Goal: Task Accomplishment & Management: Use online tool/utility

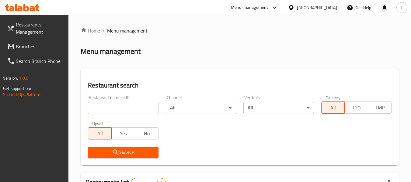
click at [45, 46] on span "Branches" at bounding box center [40, 46] width 48 height 7
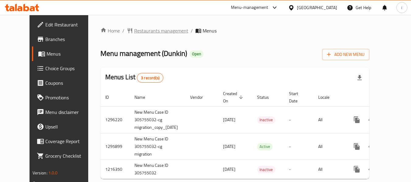
click at [134, 31] on span "Restaurants management" at bounding box center [161, 30] width 54 height 7
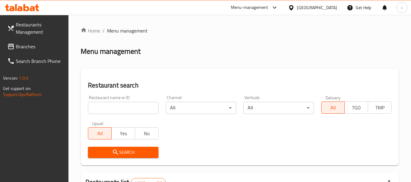
click at [37, 50] on link "Branches" at bounding box center [35, 46] width 66 height 15
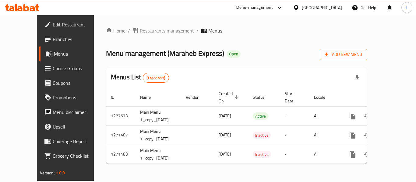
click at [300, 9] on div at bounding box center [297, 7] width 9 height 7
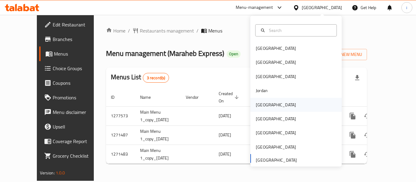
click at [268, 106] on div "[GEOGRAPHIC_DATA]" at bounding box center [276, 105] width 50 height 14
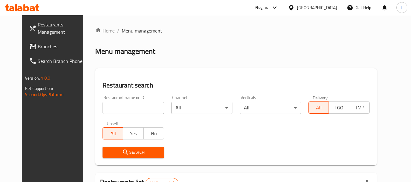
click at [38, 47] on span "Branches" at bounding box center [62, 46] width 48 height 7
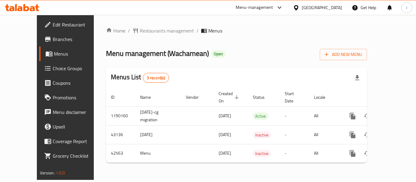
drag, startPoint x: 326, startPoint y: 8, endPoint x: 325, endPoint y: 12, distance: 3.8
click at [299, 7] on icon at bounding box center [296, 8] width 6 height 6
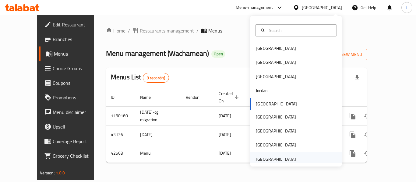
click at [278, 159] on div "[GEOGRAPHIC_DATA]" at bounding box center [276, 159] width 40 height 7
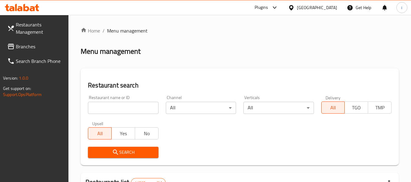
click at [21, 50] on span "Branches" at bounding box center [40, 46] width 48 height 7
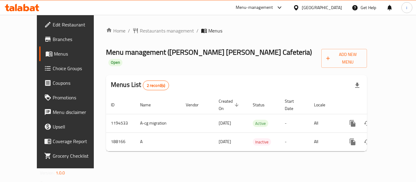
click at [310, 9] on div "[GEOGRAPHIC_DATA]" at bounding box center [322, 7] width 40 height 7
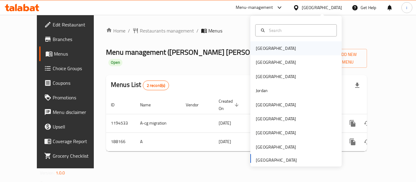
click at [265, 47] on div "[GEOGRAPHIC_DATA]" at bounding box center [276, 48] width 40 height 7
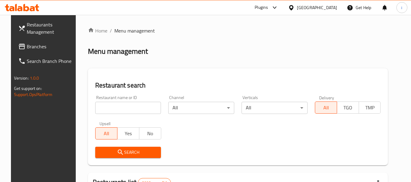
click at [36, 48] on span "Branches" at bounding box center [51, 46] width 48 height 7
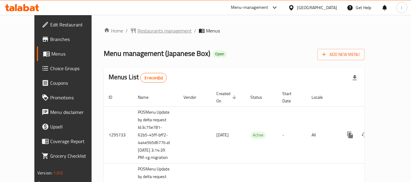
click at [138, 32] on span "Restaurants management" at bounding box center [165, 30] width 54 height 7
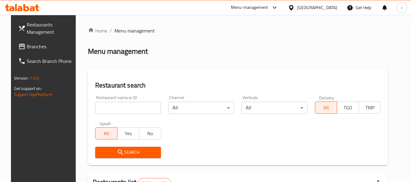
drag, startPoint x: 100, startPoint y: 109, endPoint x: 103, endPoint y: 115, distance: 6.9
click at [100, 109] on input "search" at bounding box center [128, 108] width 66 height 12
paste input "660632"
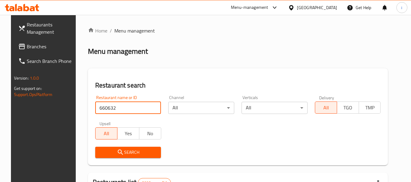
type input "660632"
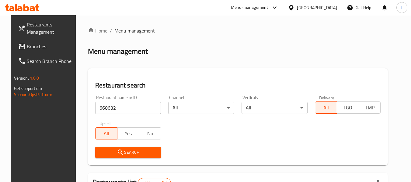
click at [120, 158] on button "Search" at bounding box center [128, 152] width 66 height 11
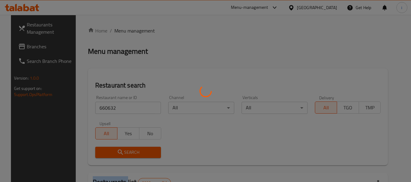
click at [120, 158] on div at bounding box center [205, 91] width 411 height 182
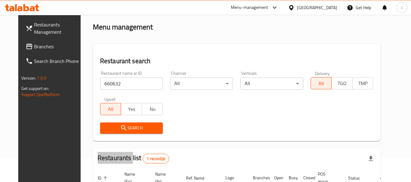
scroll to position [21, 0]
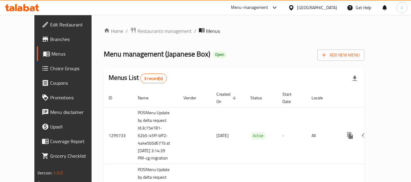
click at [330, 4] on div "[GEOGRAPHIC_DATA]" at bounding box center [317, 7] width 40 height 7
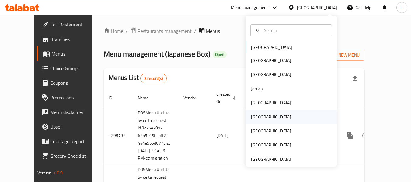
click at [253, 118] on div "[GEOGRAPHIC_DATA]" at bounding box center [271, 117] width 40 height 7
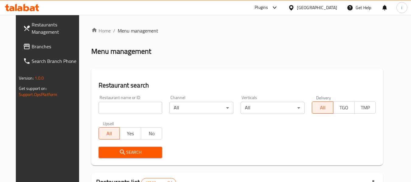
click at [295, 9] on icon at bounding box center [291, 8] width 6 height 6
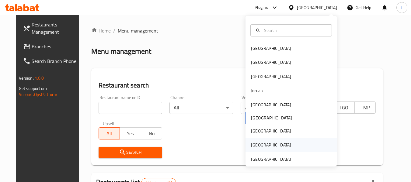
click at [267, 138] on div "[GEOGRAPHIC_DATA]" at bounding box center [271, 145] width 50 height 14
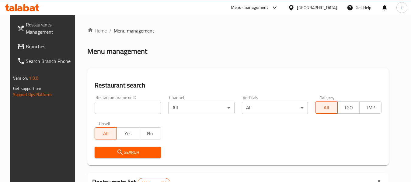
click at [37, 46] on span "Branches" at bounding box center [50, 46] width 48 height 7
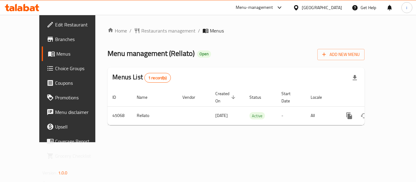
click at [319, 7] on div "[GEOGRAPHIC_DATA]" at bounding box center [317, 7] width 59 height 15
click at [299, 9] on icon at bounding box center [296, 8] width 6 height 6
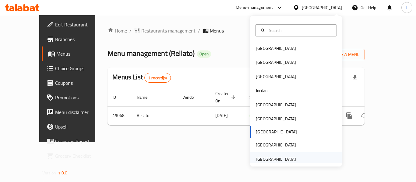
click at [276, 162] on div "[GEOGRAPHIC_DATA]" at bounding box center [276, 159] width 40 height 7
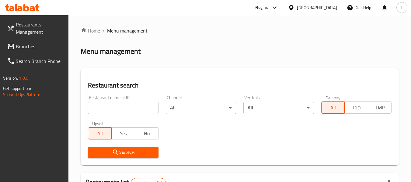
click at [27, 47] on span "Branches" at bounding box center [40, 46] width 48 height 7
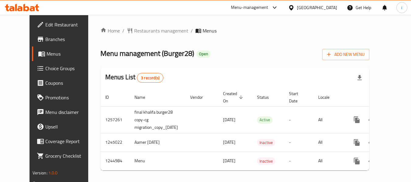
click at [303, 9] on div "[GEOGRAPHIC_DATA]" at bounding box center [317, 7] width 40 height 7
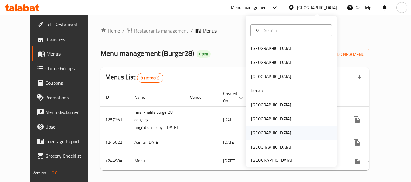
click at [257, 134] on div "[GEOGRAPHIC_DATA]" at bounding box center [271, 133] width 50 height 14
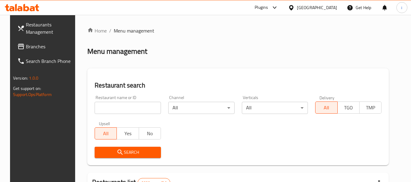
click at [41, 46] on span "Branches" at bounding box center [50, 46] width 48 height 7
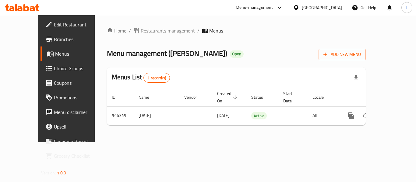
click at [299, 9] on icon at bounding box center [296, 8] width 6 height 6
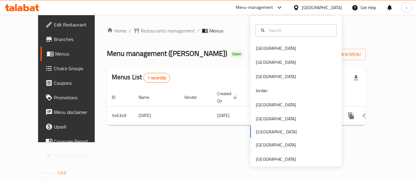
click at [279, 164] on div "Bahrain Egypt Iraq Jordan Kuwait Oman Qatar Saudi Arabia United Arab Emirates" at bounding box center [295, 91] width 91 height 151
click at [277, 159] on div "[GEOGRAPHIC_DATA]" at bounding box center [276, 159] width 40 height 7
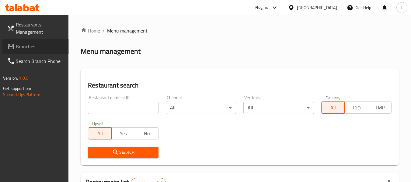
click at [51, 47] on span "Branches" at bounding box center [40, 46] width 48 height 7
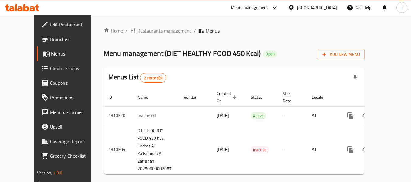
click at [152, 34] on span "Restaurants management" at bounding box center [164, 30] width 54 height 7
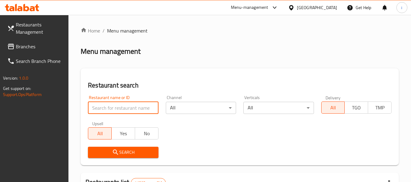
click at [115, 106] on input "search" at bounding box center [123, 108] width 70 height 12
paste input "705411"
type input "705411"
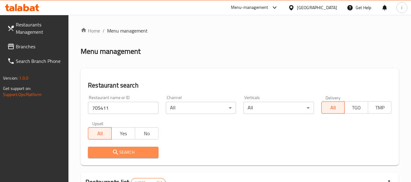
click at [113, 150] on icon "submit" at bounding box center [115, 152] width 7 height 7
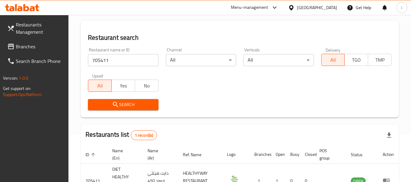
scroll to position [97, 0]
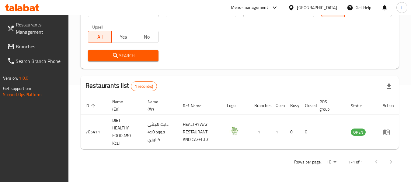
drag, startPoint x: 331, startPoint y: 9, endPoint x: 319, endPoint y: 8, distance: 12.2
click at [329, 9] on div "[GEOGRAPHIC_DATA]" at bounding box center [317, 7] width 40 height 7
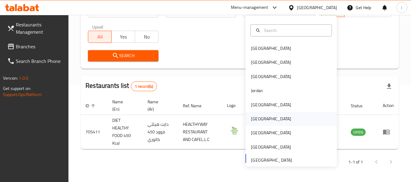
click at [262, 118] on div "[GEOGRAPHIC_DATA]" at bounding box center [271, 119] width 50 height 14
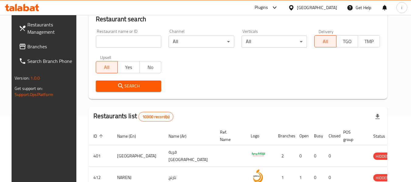
scroll to position [97, 0]
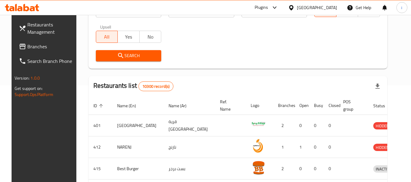
click at [332, 7] on div "[GEOGRAPHIC_DATA]" at bounding box center [317, 7] width 40 height 7
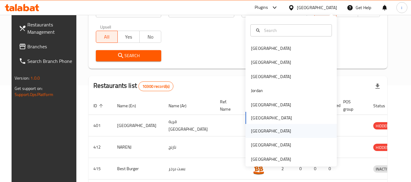
click at [266, 137] on div "[GEOGRAPHIC_DATA]" at bounding box center [291, 131] width 91 height 14
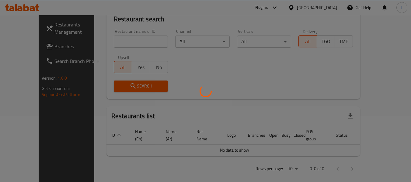
scroll to position [97, 0]
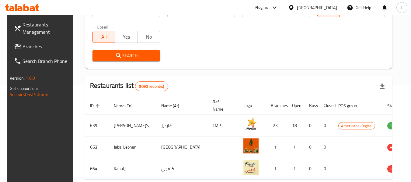
drag, startPoint x: 30, startPoint y: 50, endPoint x: 10, endPoint y: 47, distance: 19.9
click at [30, 50] on span "Branches" at bounding box center [47, 46] width 48 height 7
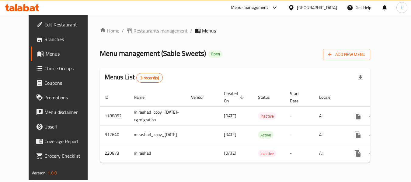
click at [135, 27] on span "Restaurants management" at bounding box center [161, 30] width 54 height 7
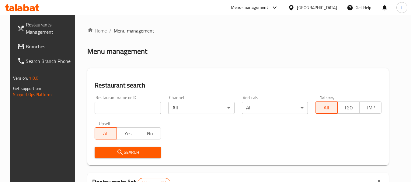
drag, startPoint x: 116, startPoint y: 111, endPoint x: 118, endPoint y: 114, distance: 3.5
click at [116, 111] on input "search" at bounding box center [128, 108] width 66 height 12
paste input "625358"
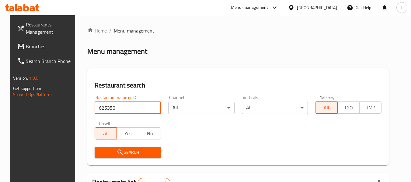
type input "625358"
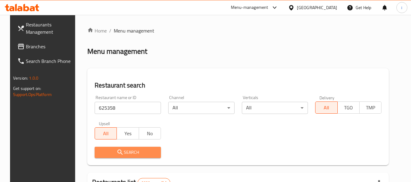
click at [110, 153] on span "Search" at bounding box center [127, 153] width 57 height 8
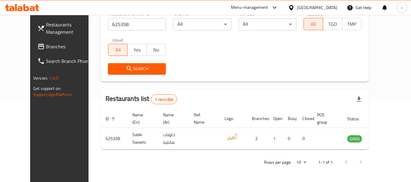
scroll to position [84, 0]
click at [327, 6] on div "[GEOGRAPHIC_DATA]" at bounding box center [317, 7] width 40 height 7
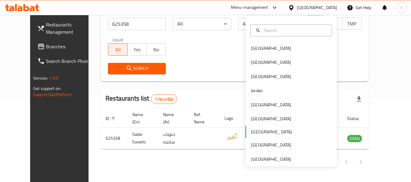
click at [46, 45] on span "Branches" at bounding box center [70, 46] width 48 height 7
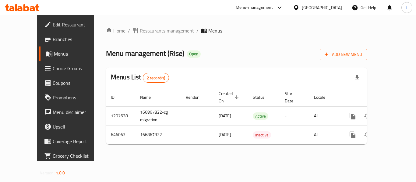
click at [140, 33] on span "Restaurants management" at bounding box center [167, 30] width 54 height 7
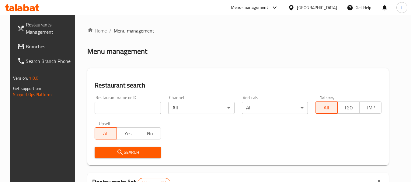
click at [34, 50] on span "Branches" at bounding box center [50, 46] width 48 height 7
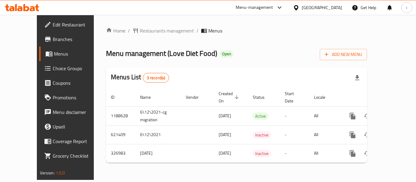
click at [273, 9] on div "Menu-management" at bounding box center [254, 7] width 37 height 7
click at [341, 58] on div "Menu management ( Love Diet Food ) Open Add New Menu" at bounding box center [236, 54] width 261 height 14
click at [140, 31] on span "Restaurants management" at bounding box center [167, 30] width 54 height 7
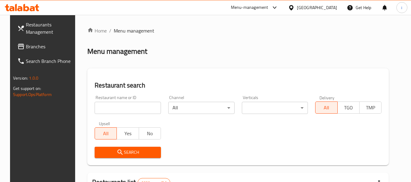
click at [29, 41] on link "Branches" at bounding box center [45, 46] width 66 height 15
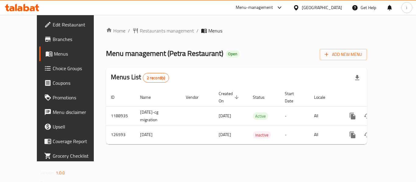
click at [53, 69] on span "Choice Groups" at bounding box center [77, 68] width 49 height 7
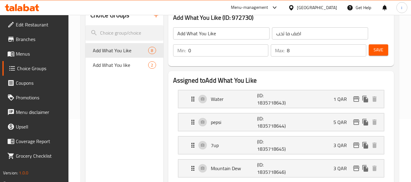
scroll to position [61, 0]
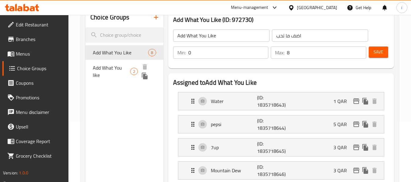
click at [109, 69] on span "Add What You like" at bounding box center [111, 71] width 37 height 15
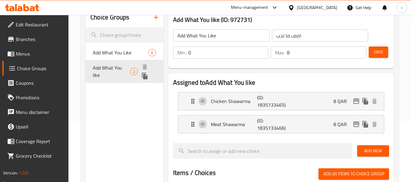
type input "Add What You like"
type input "2"
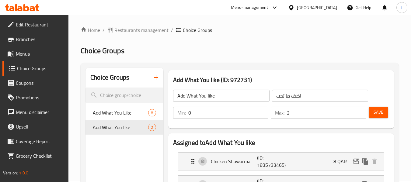
scroll to position [0, 0]
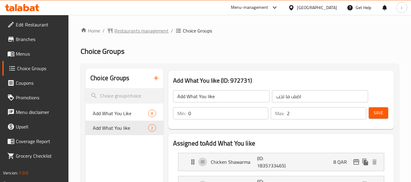
click at [136, 33] on span "Restaurants management" at bounding box center [141, 30] width 54 height 7
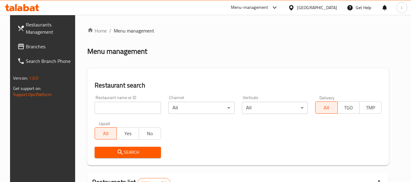
click at [26, 50] on span "Branches" at bounding box center [50, 46] width 48 height 7
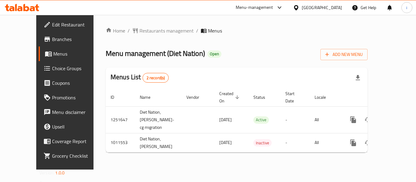
drag, startPoint x: 324, startPoint y: 4, endPoint x: 324, endPoint y: 7, distance: 3.1
click at [299, 5] on icon at bounding box center [296, 8] width 6 height 6
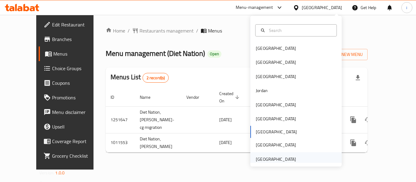
click at [270, 161] on div "[GEOGRAPHIC_DATA]" at bounding box center [276, 159] width 40 height 7
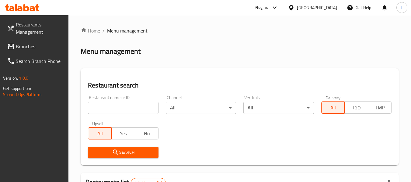
click at [49, 48] on span "Branches" at bounding box center [40, 46] width 48 height 7
